Goal: Use online tool/utility

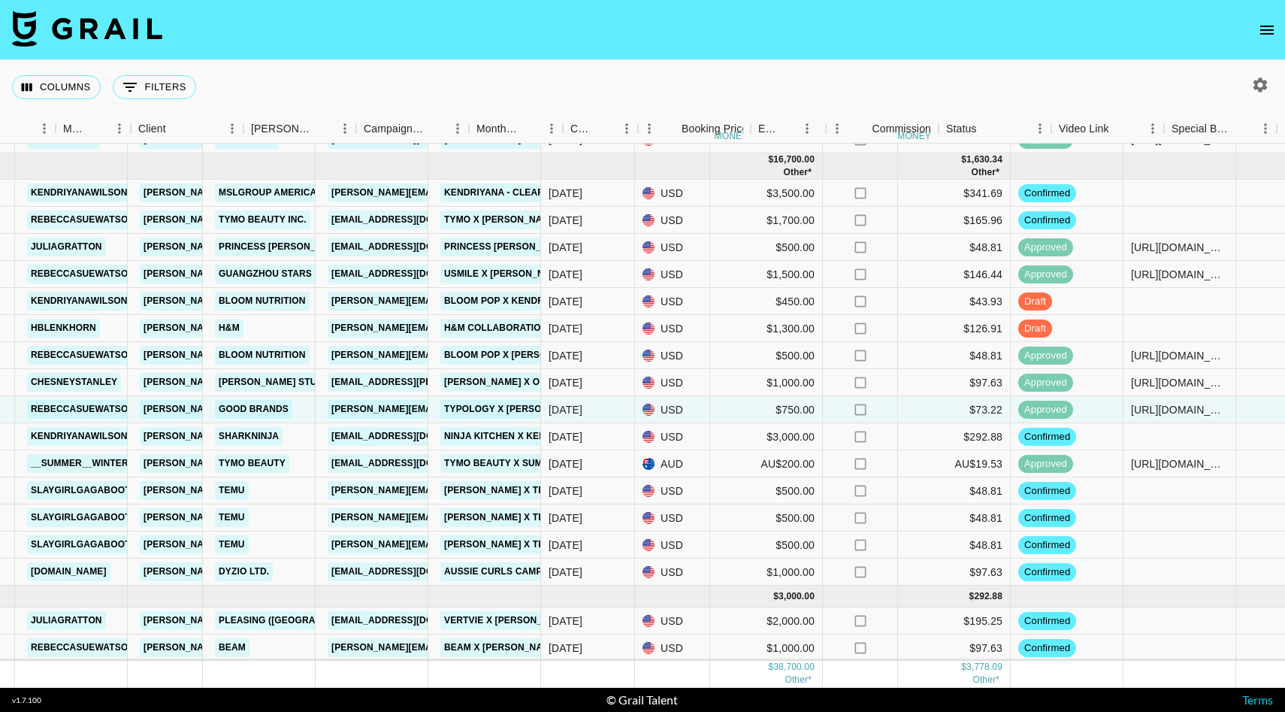
scroll to position [597, 489]
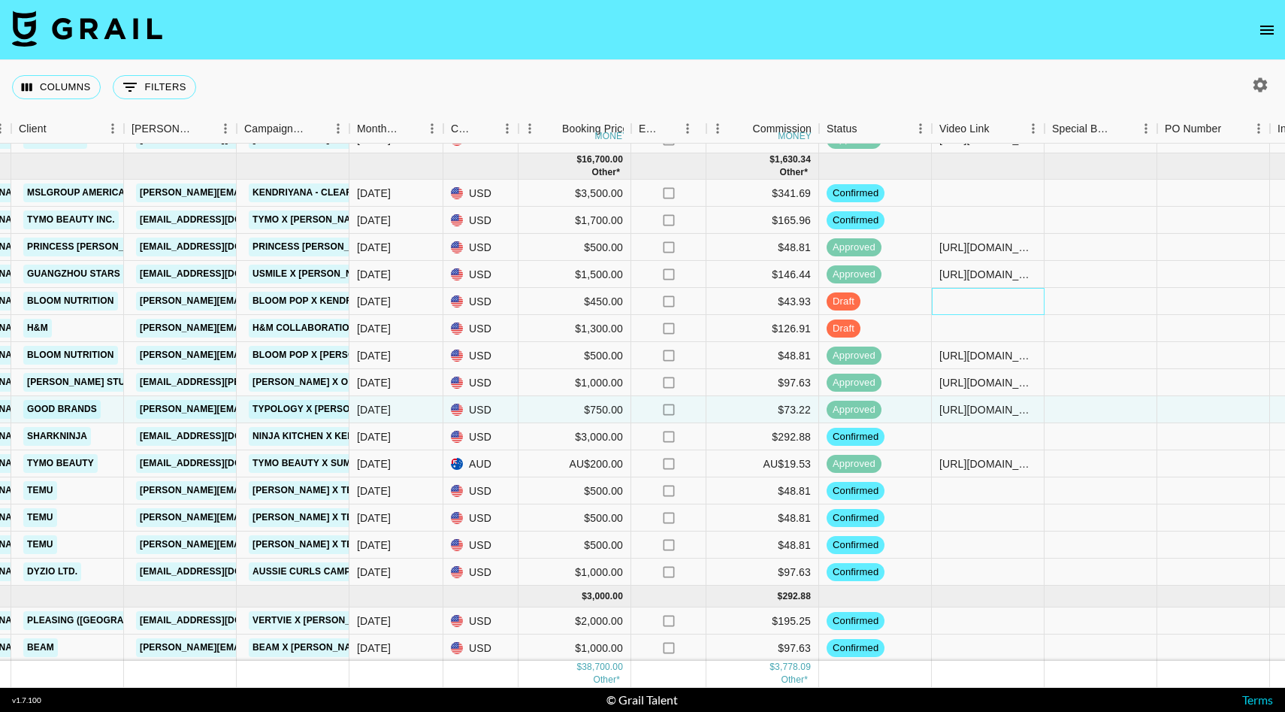
click at [953, 303] on div at bounding box center [988, 301] width 113 height 27
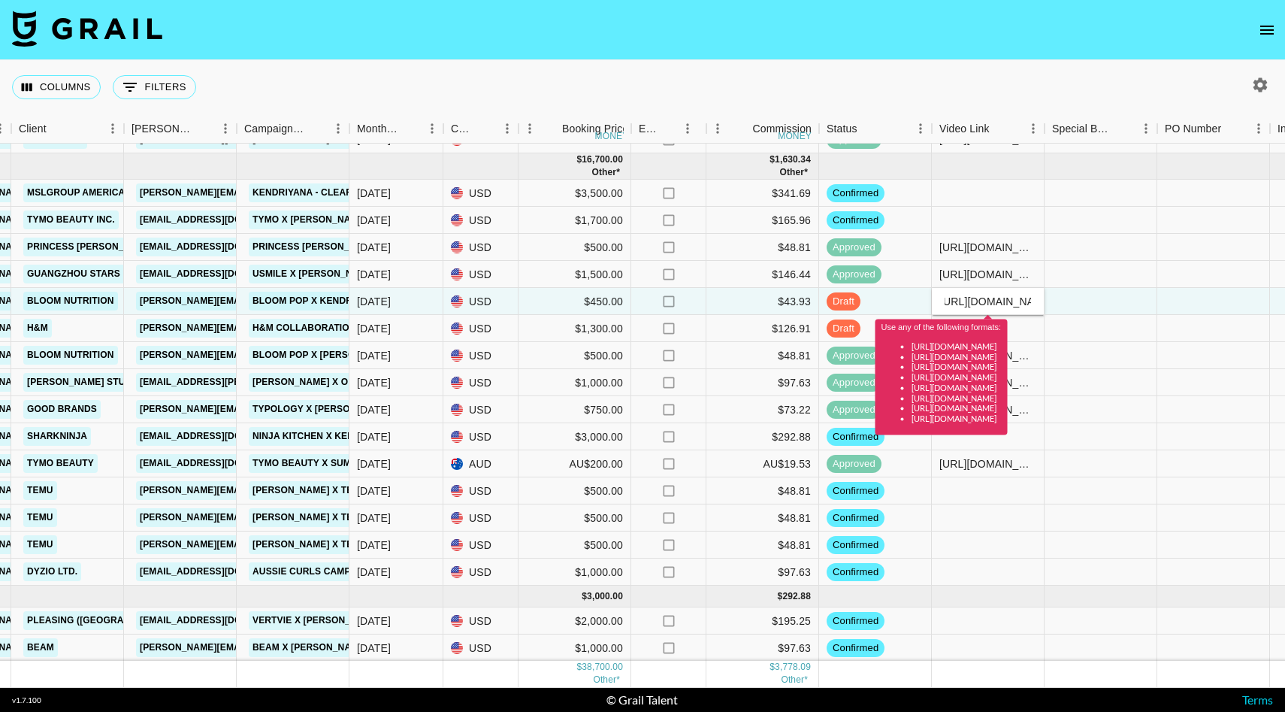
scroll to position [0, 0]
type input "[URL][DOMAIN_NAME]"
click at [1127, 246] on div at bounding box center [1101, 247] width 113 height 27
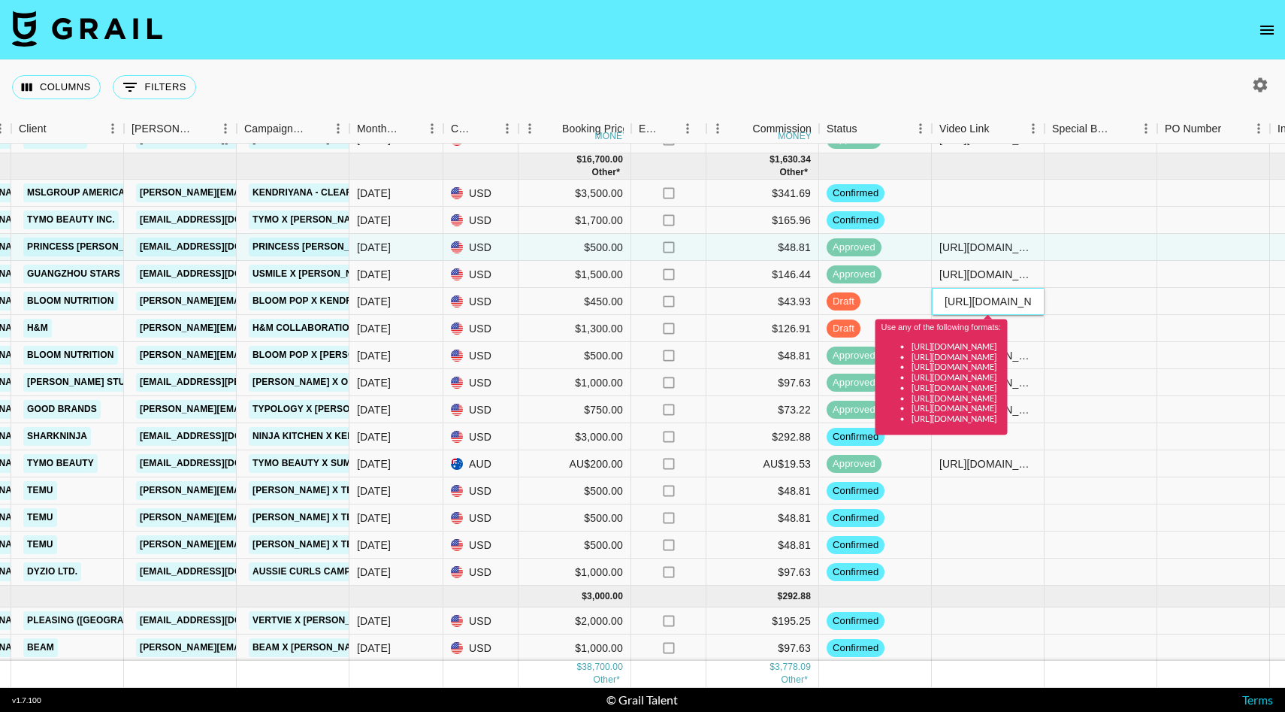
click at [1017, 302] on input "[URL][DOMAIN_NAME]" at bounding box center [988, 301] width 110 height 12
click at [982, 301] on input "[URL][DOMAIN_NAME]" at bounding box center [988, 301] width 110 height 12
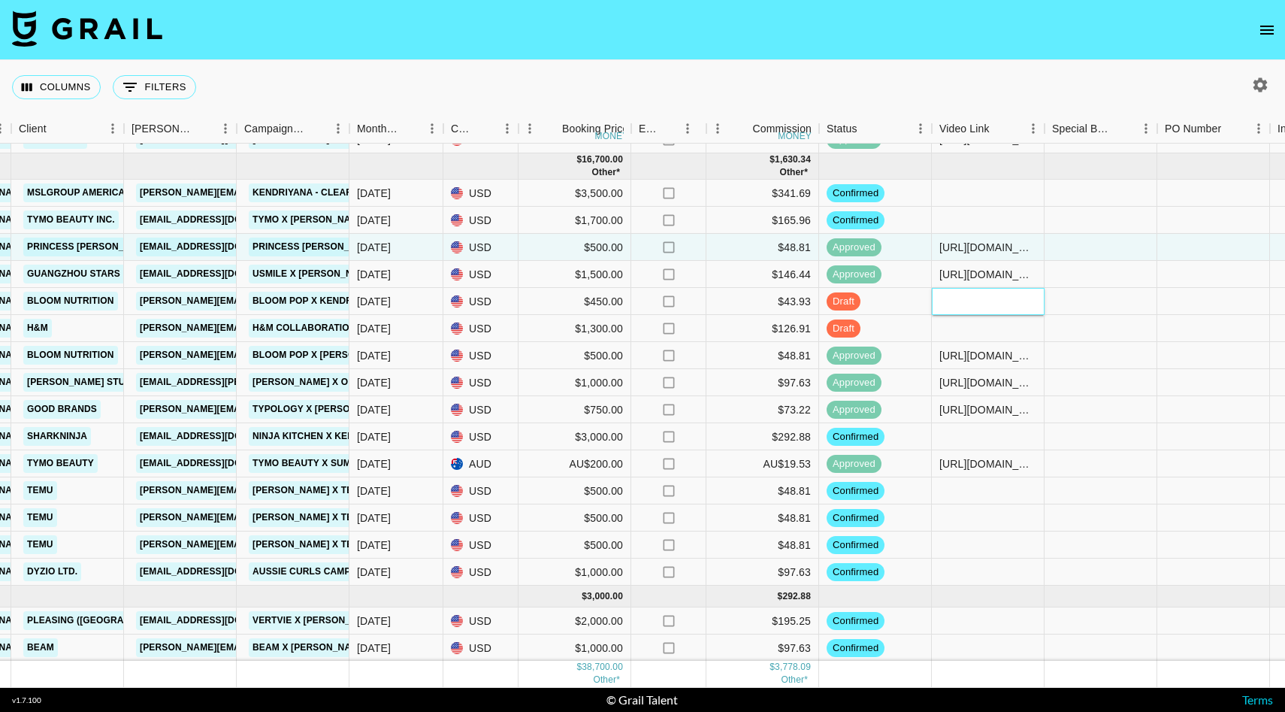
paste input "[URL][DOMAIN_NAME]"
type input "[URL][DOMAIN_NAME]"
click at [1091, 282] on div at bounding box center [1101, 274] width 113 height 27
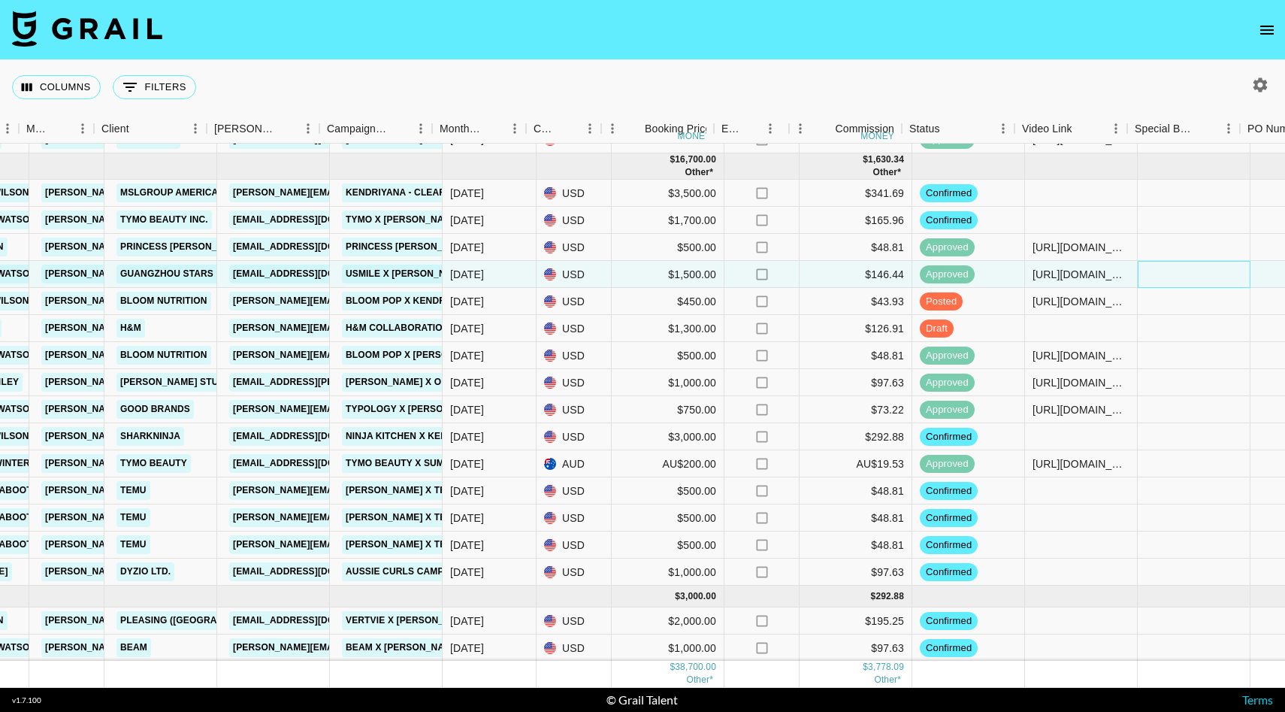
scroll to position [597, 383]
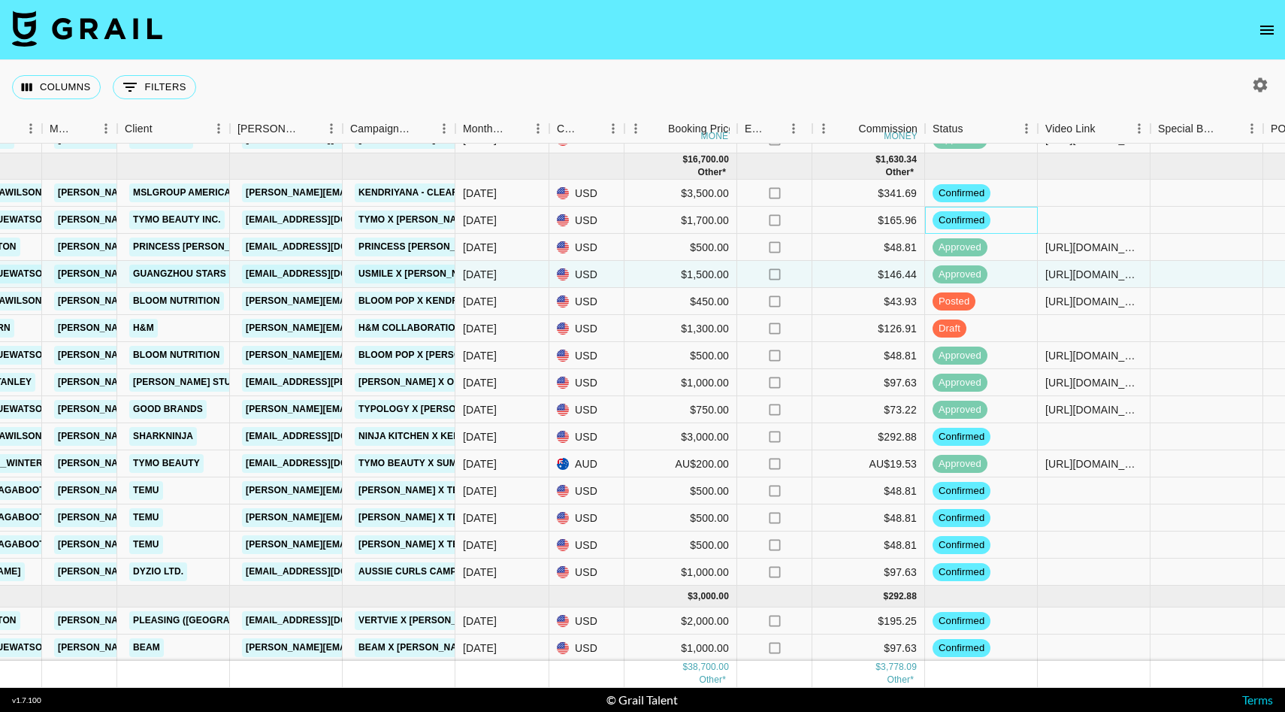
click at [999, 219] on div "confirmed" at bounding box center [981, 220] width 113 height 27
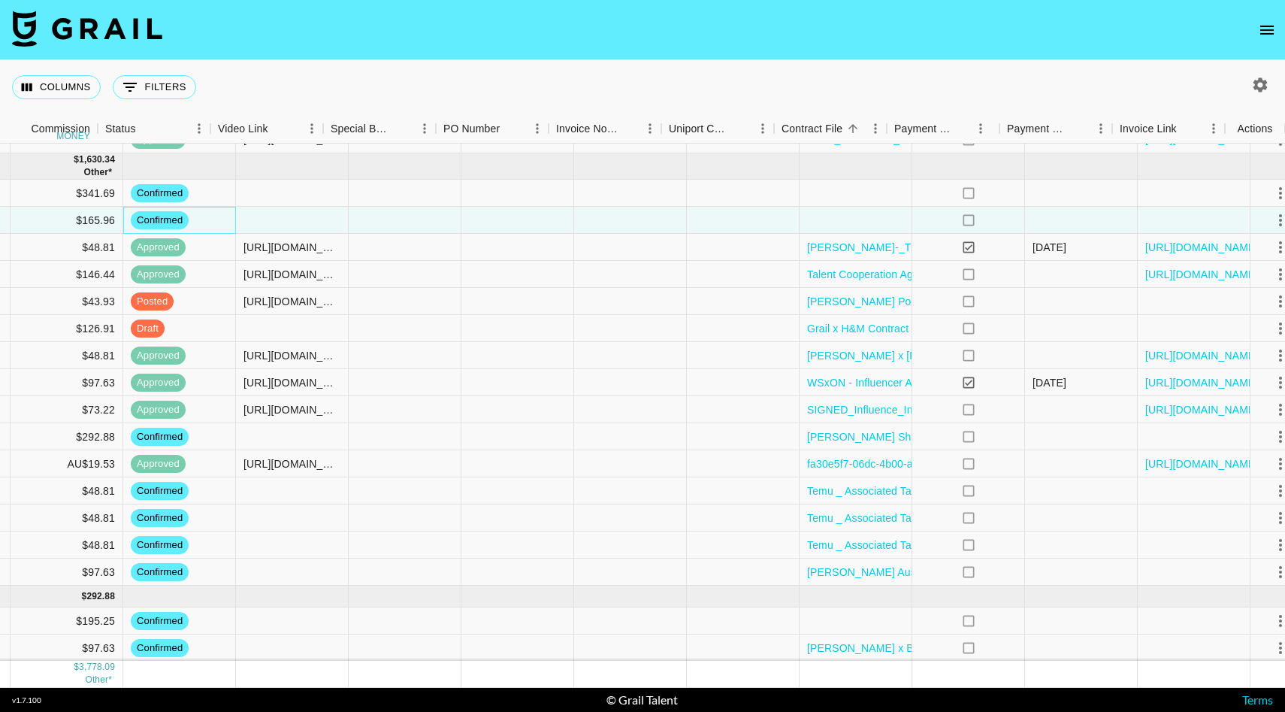
scroll to position [597, 1210]
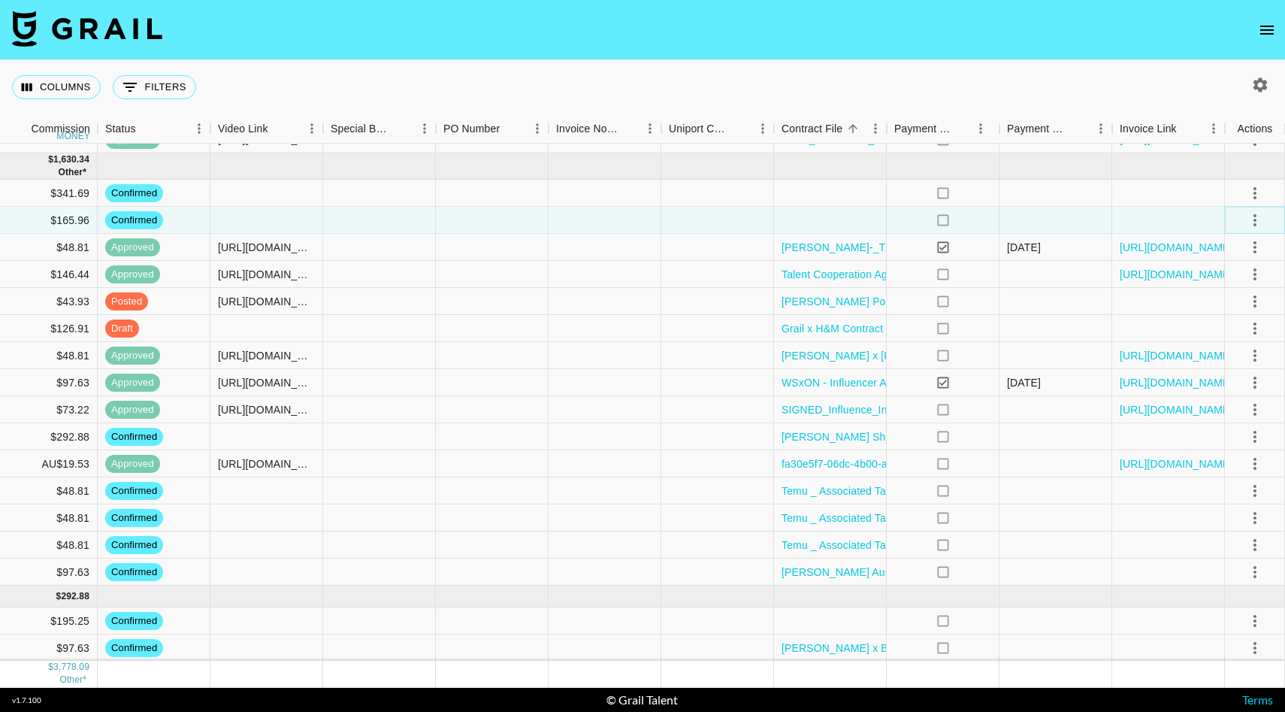
click at [1261, 215] on icon "select merge strategy" at bounding box center [1255, 220] width 18 height 18
click at [1246, 301] on li "Draft Created" at bounding box center [1236, 306] width 98 height 27
click at [1255, 573] on icon "select merge strategy" at bounding box center [1255, 572] width 18 height 18
click at [1244, 490] on li "Draft Created" at bounding box center [1236, 485] width 98 height 27
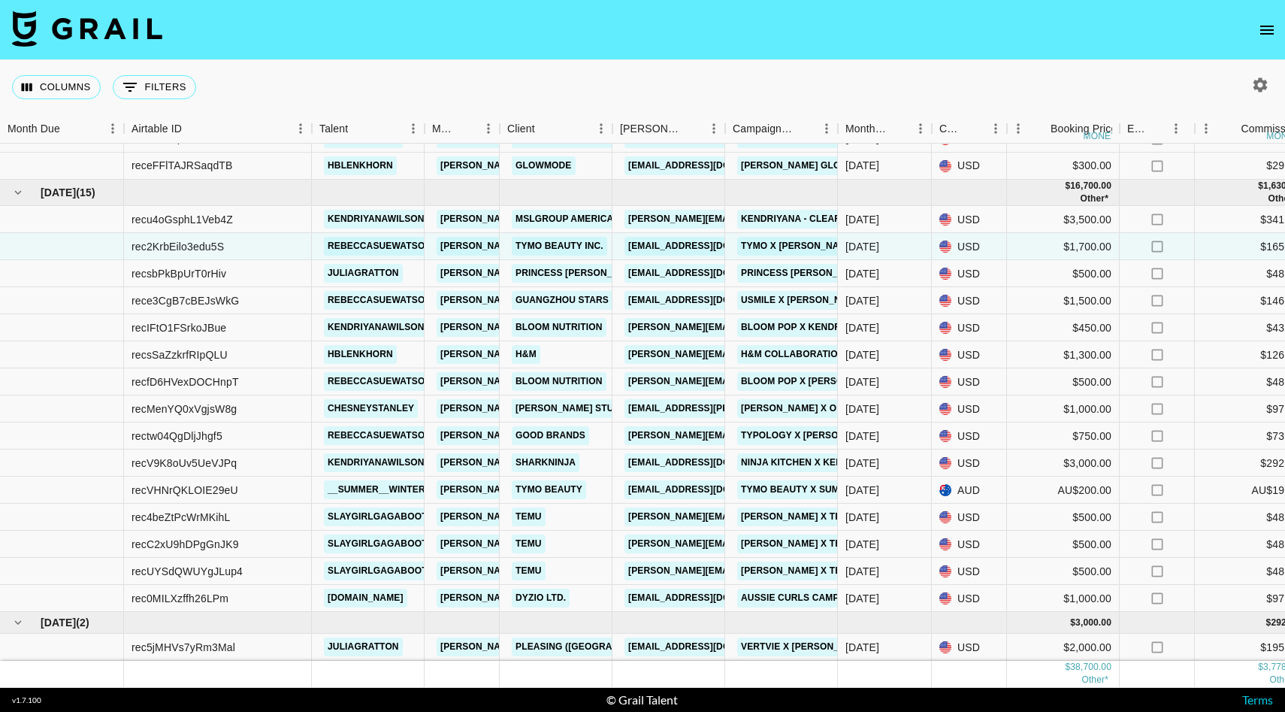
scroll to position [585, 0]
